Goal: Find specific page/section: Find specific page/section

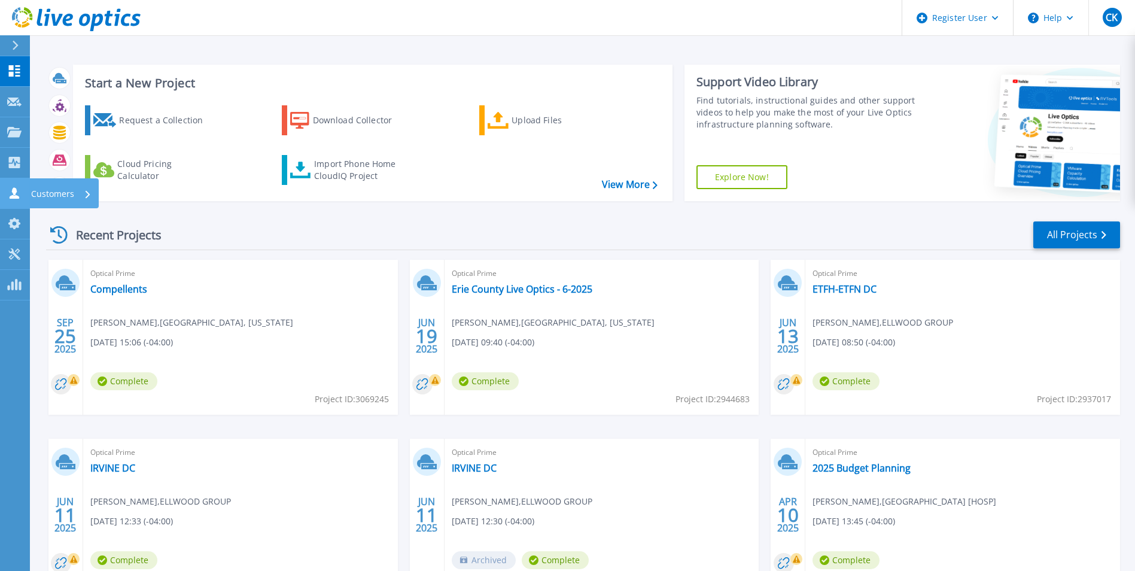
drag, startPoint x: 10, startPoint y: 185, endPoint x: 17, endPoint y: 185, distance: 7.2
click at [12, 185] on link "Customers Customers" at bounding box center [15, 193] width 30 height 31
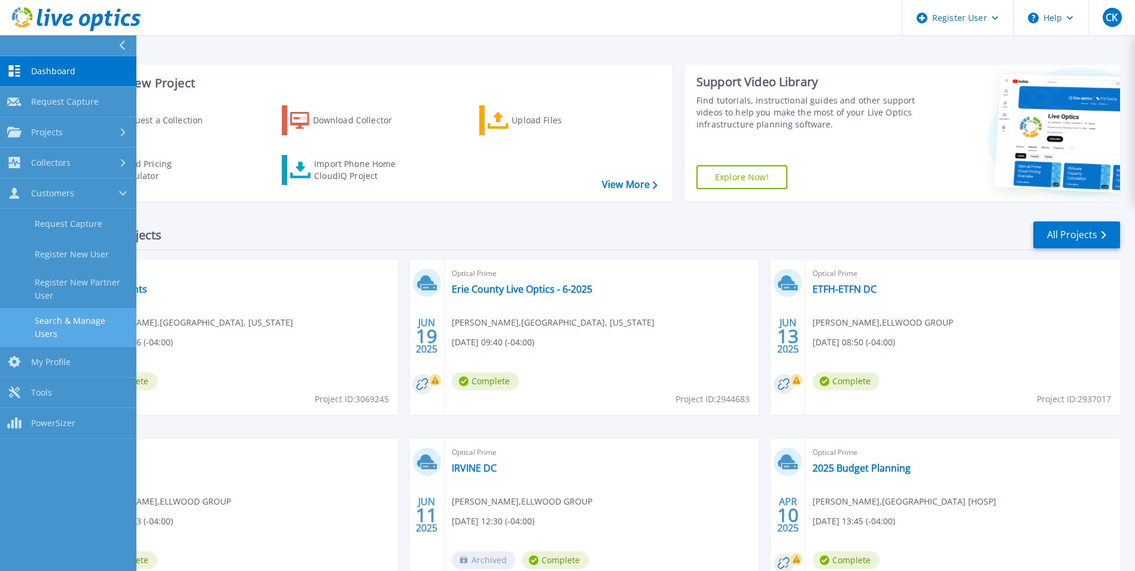
click at [79, 318] on link "Search & Manage Users" at bounding box center [68, 327] width 136 height 38
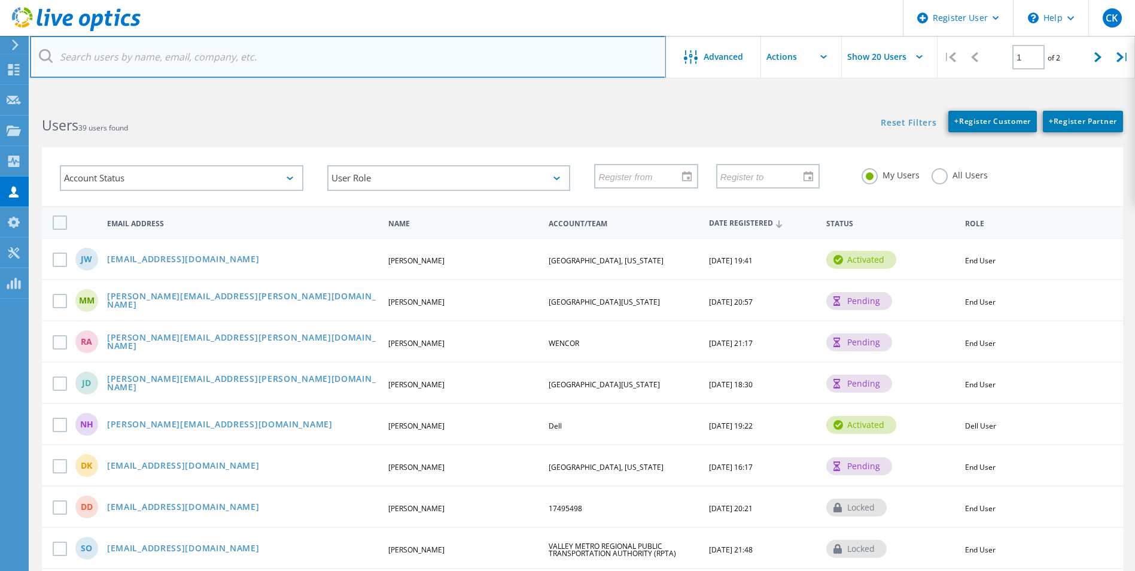
click at [210, 49] on input "text" at bounding box center [348, 57] width 636 height 42
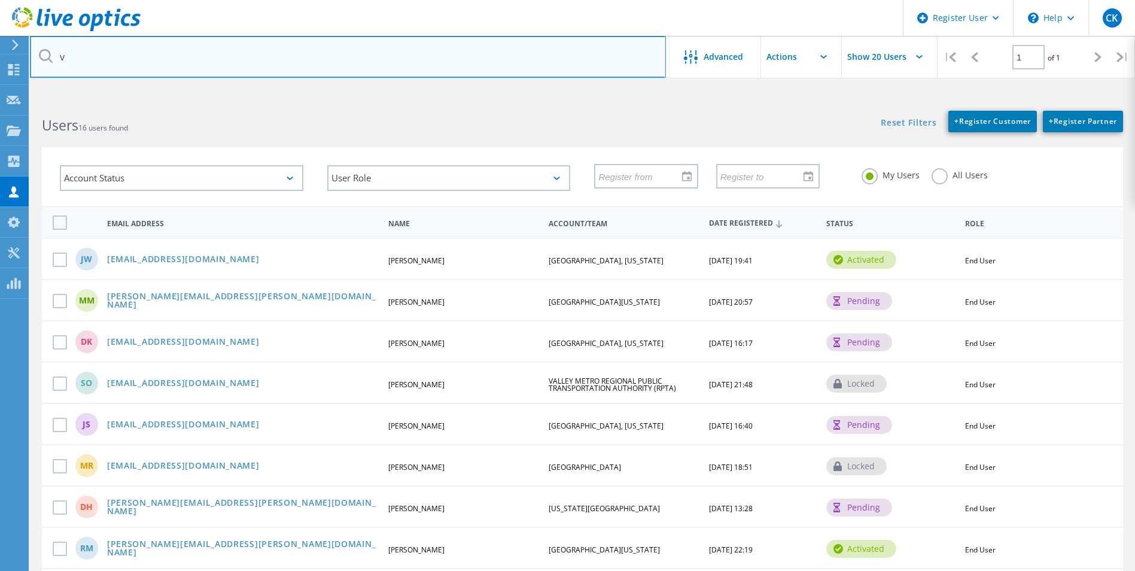
drag, startPoint x: 231, startPoint y: 60, endPoint x: -2, endPoint y: 39, distance: 234.3
click at [0, 39] on html "Register User \n Help Explore Helpful Articles Contact Support CK Dell User Car…" at bounding box center [567, 473] width 1135 height 946
paste input "[EMAIL_ADDRESS][DOMAIN_NAME]"
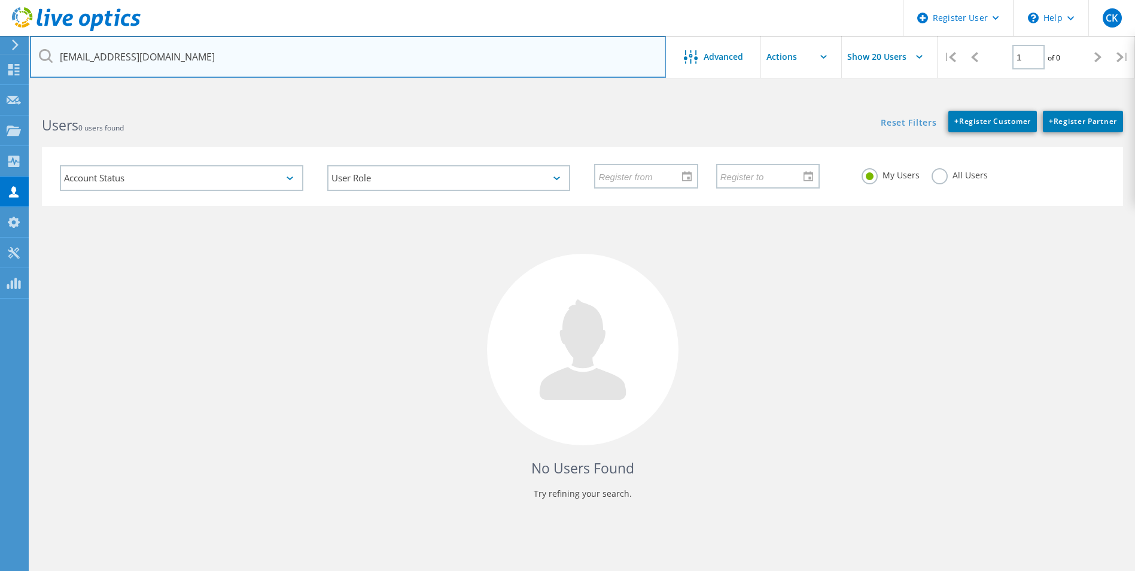
type input "[EMAIL_ADDRESS][DOMAIN_NAME]"
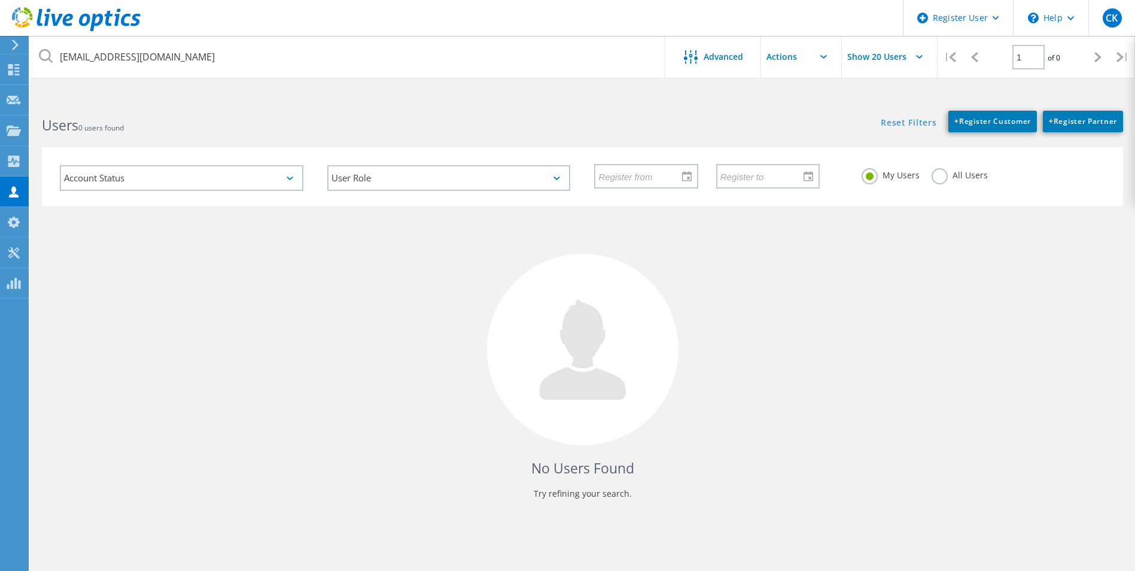
click at [943, 178] on label "All Users" at bounding box center [960, 173] width 56 height 11
click at [0, 0] on input "All Users" at bounding box center [0, 0] width 0 height 0
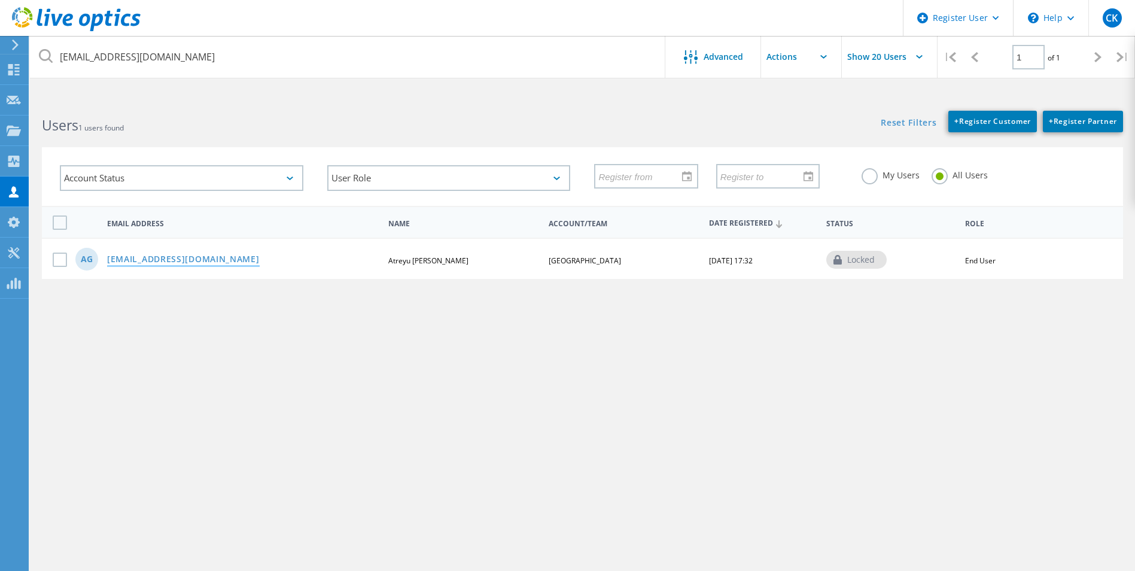
click at [162, 259] on link "[EMAIL_ADDRESS][DOMAIN_NAME]" at bounding box center [183, 260] width 153 height 10
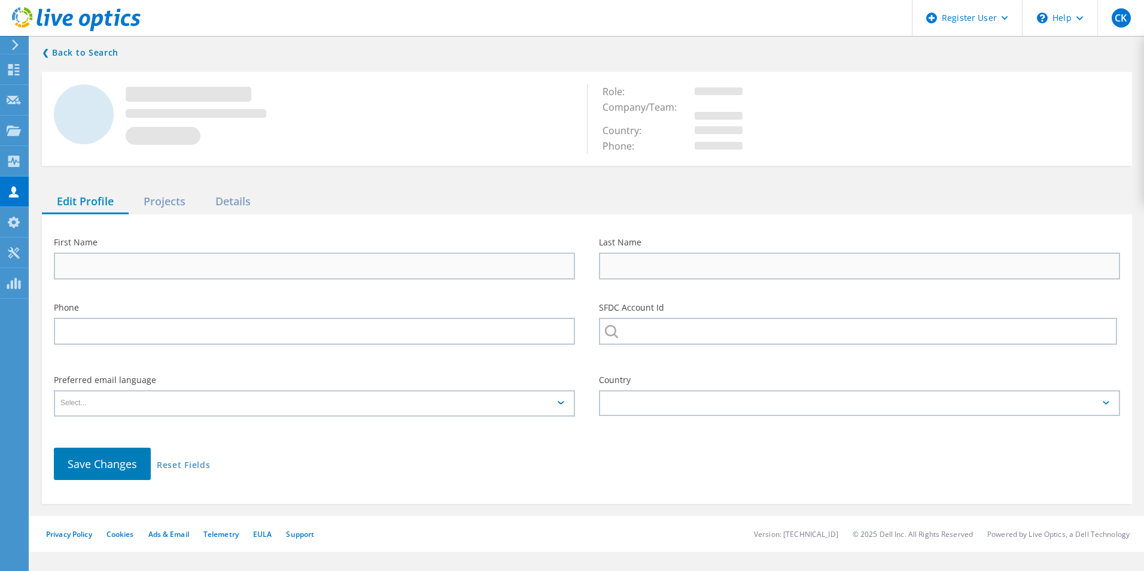
type input "Atreyu"
type input "Gallo"
type input "[GEOGRAPHIC_DATA]"
type input "English"
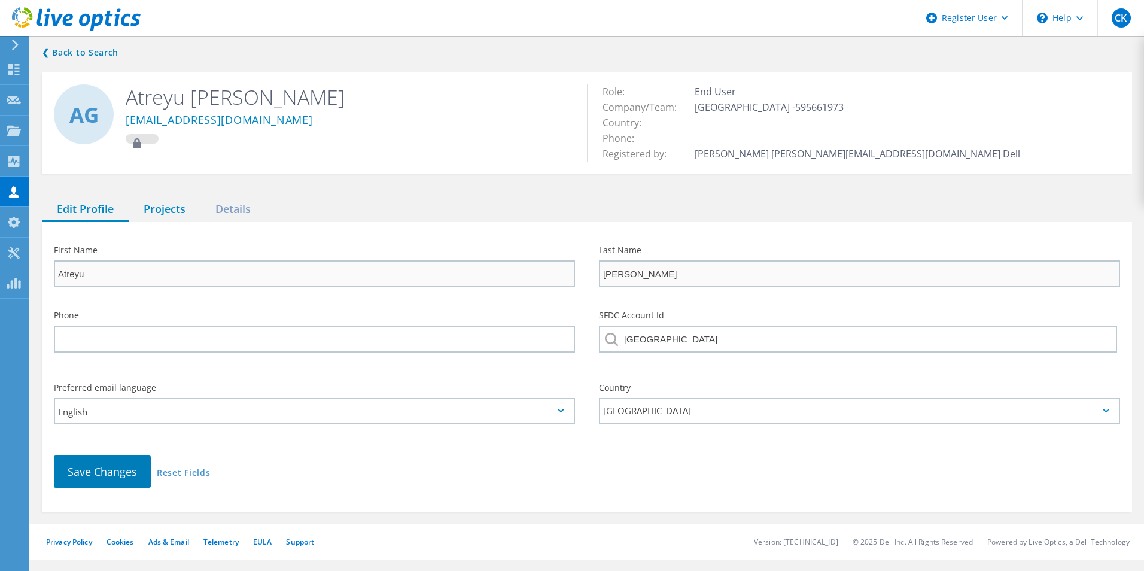
click at [171, 206] on div "Projects" at bounding box center [165, 209] width 72 height 25
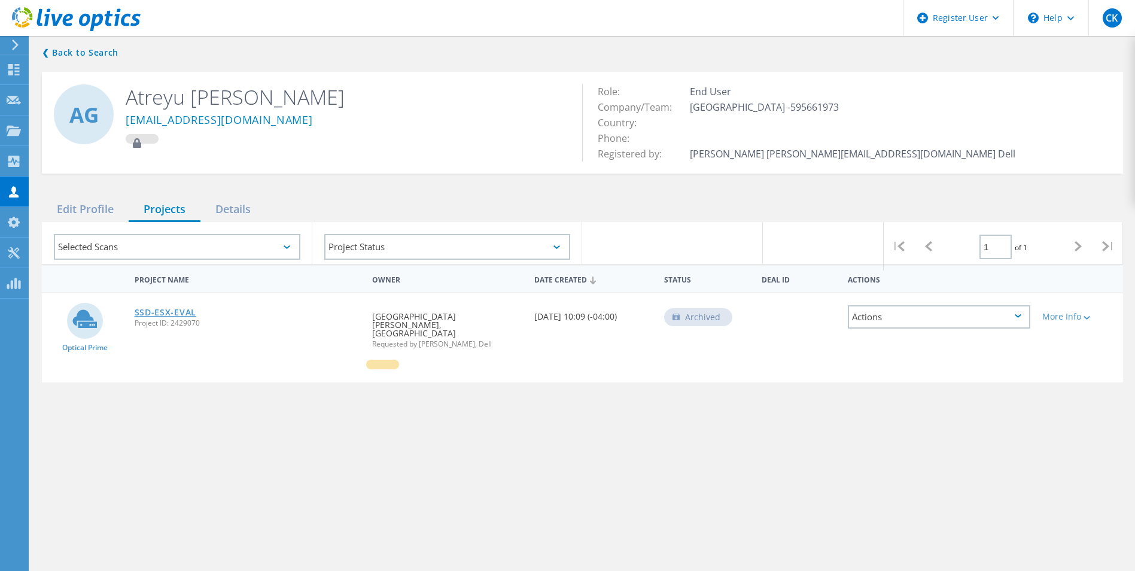
click at [180, 311] on link "SSD-ESX-EVAL" at bounding box center [166, 312] width 62 height 8
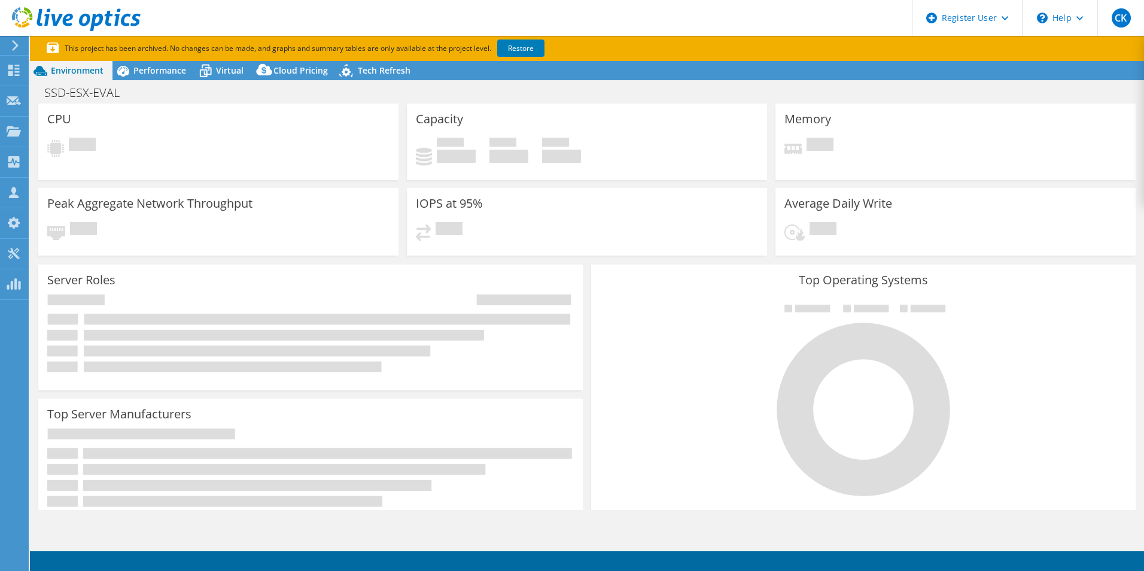
select select "USD"
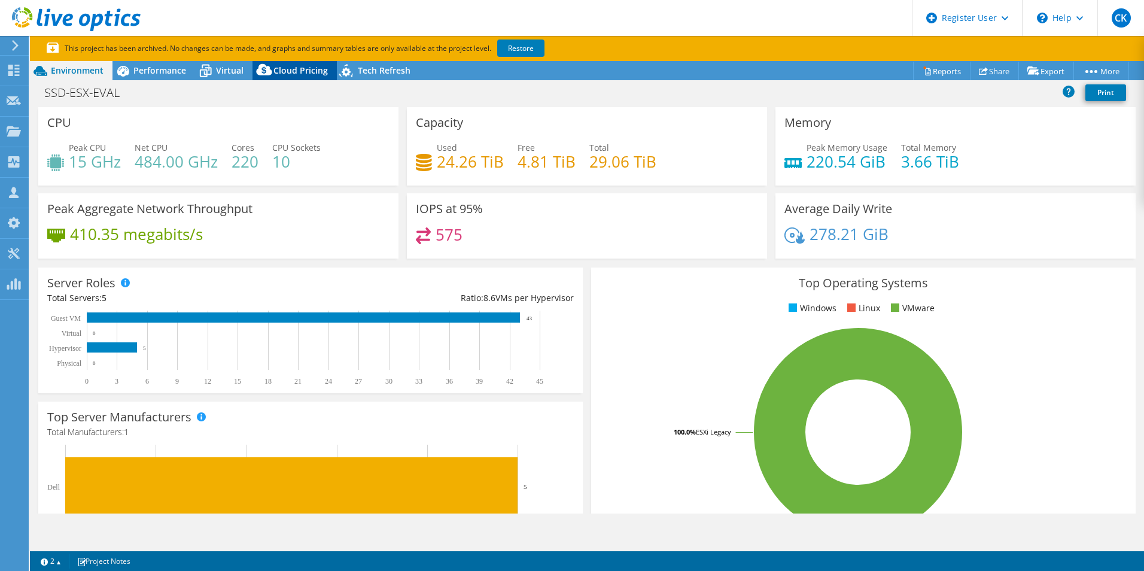
click at [286, 62] on div "Cloud Pricing" at bounding box center [295, 70] width 84 height 19
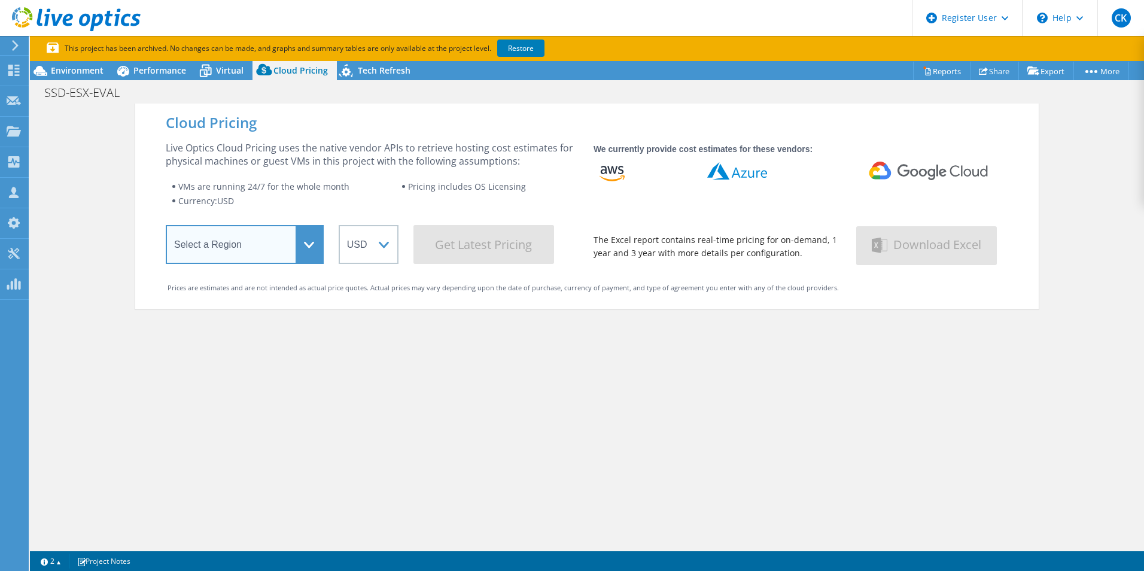
click at [309, 246] on select "Select a Region Asia Pacific (Hong Kong) Asia Pacific (Mumbai) Asia Pacific (Se…" at bounding box center [245, 244] width 158 height 39
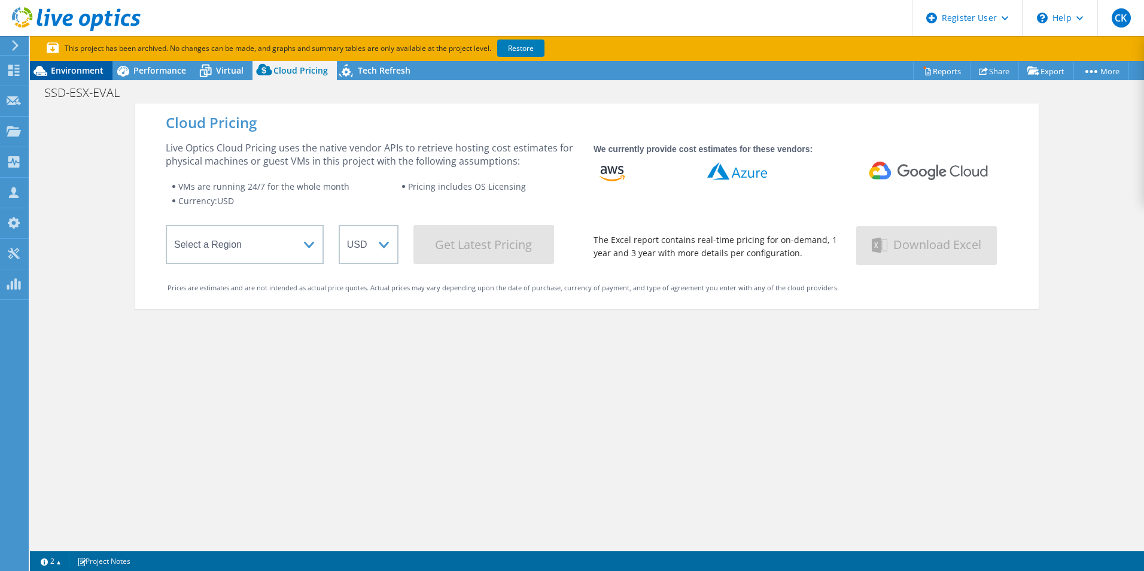
click at [89, 72] on span "Environment" at bounding box center [77, 70] width 53 height 11
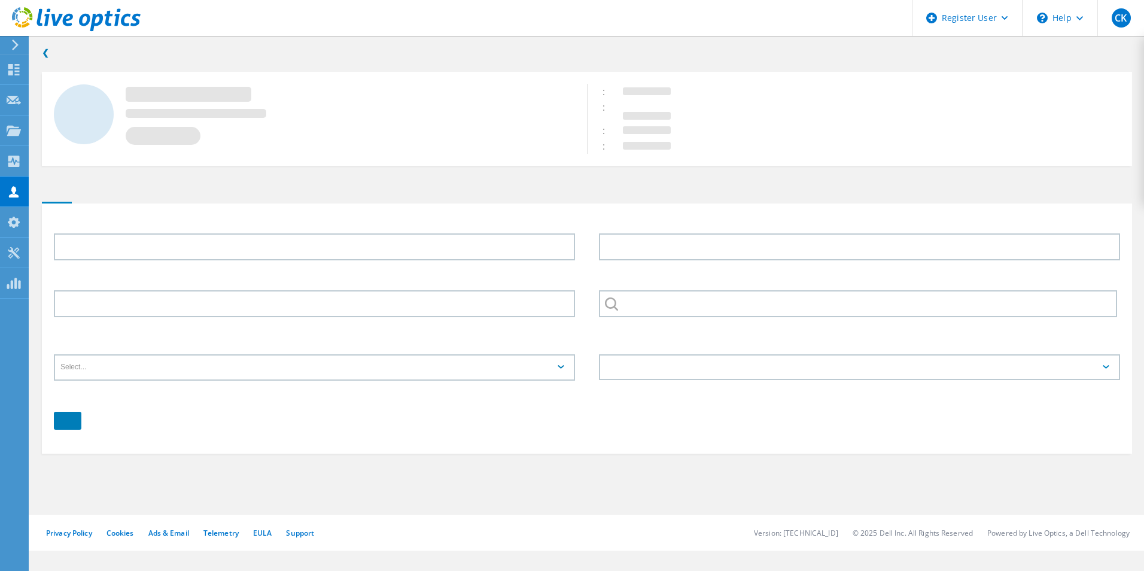
type input "Atreyu"
type input "[PERSON_NAME]"
type input "[GEOGRAPHIC_DATA]"
type input "English"
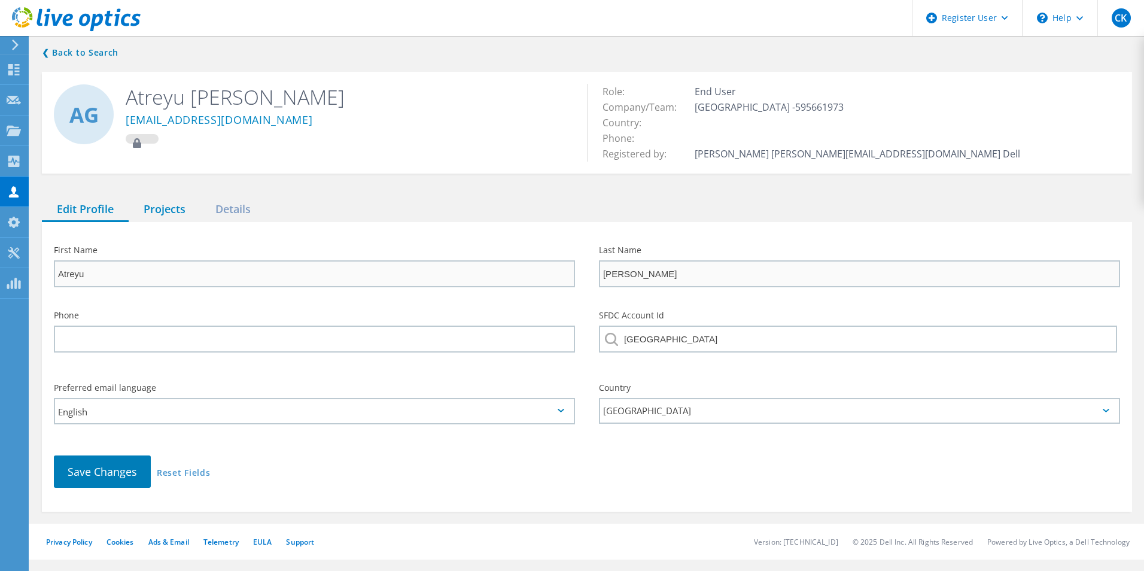
click at [157, 211] on div "Projects" at bounding box center [165, 209] width 72 height 25
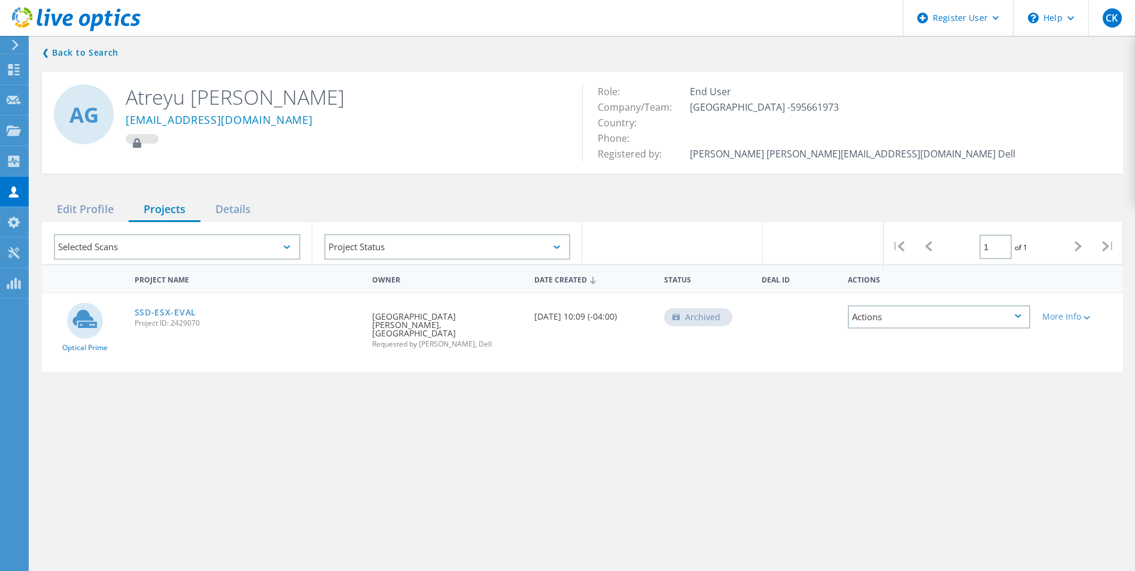
click at [444, 323] on div "Requested By Atreyu Gallo, SHIKELLAMY SCHOOL DISTRICT Requested by Patrick Limo…" at bounding box center [447, 326] width 162 height 66
drag, startPoint x: 443, startPoint y: 318, endPoint x: 436, endPoint y: 316, distance: 8.1
click at [439, 316] on div "Requested By Atreyu Gallo, SHIKELLAMY SCHOOL DISTRICT Requested by Patrick Limo…" at bounding box center [447, 326] width 162 height 66
click at [168, 317] on link "SSD-ESX-EVAL" at bounding box center [166, 312] width 62 height 8
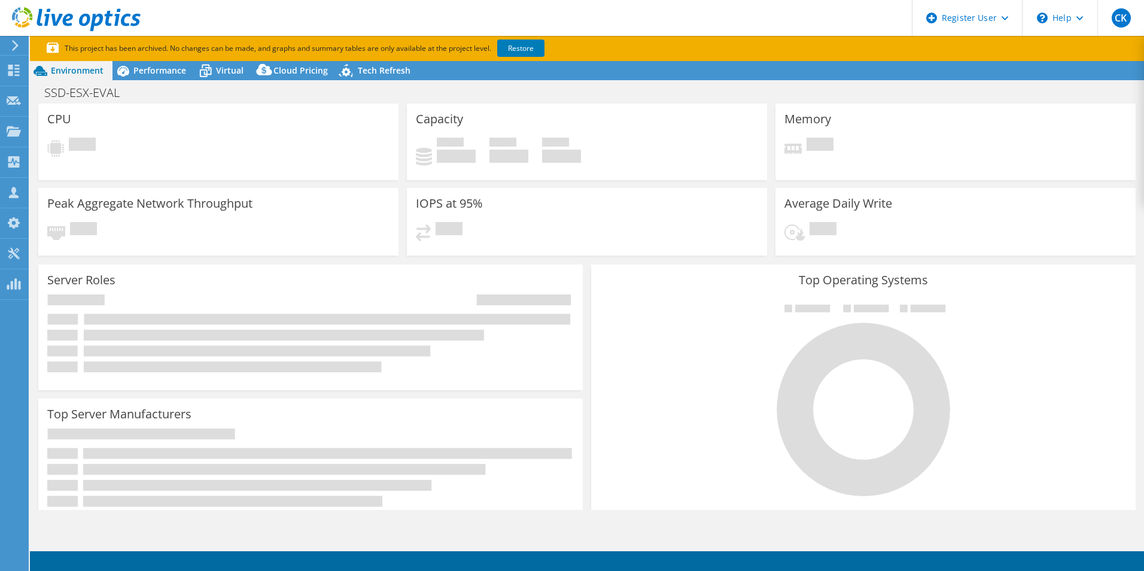
select select "USD"
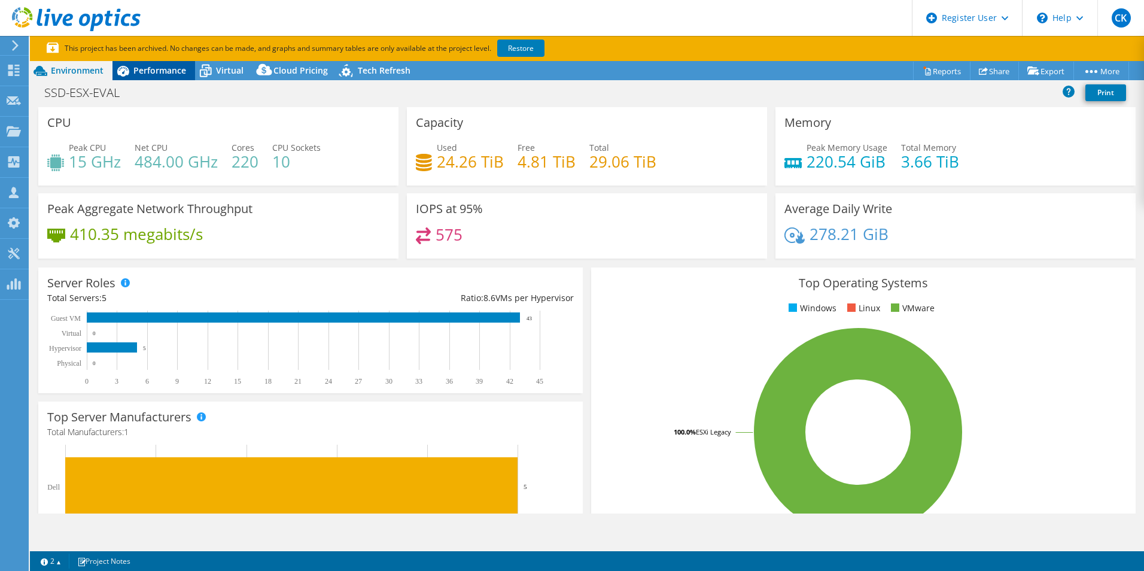
click at [157, 78] on div "Performance" at bounding box center [154, 70] width 83 height 19
